Goal: Task Accomplishment & Management: Complete application form

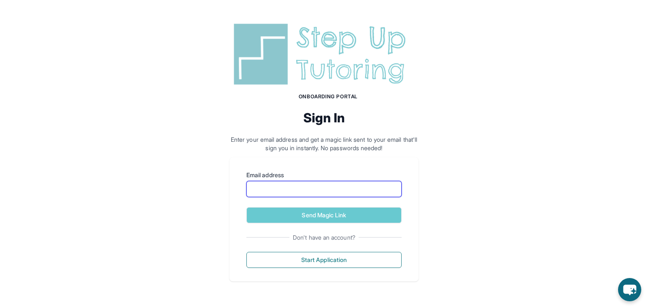
click at [301, 186] on input "Email address" at bounding box center [324, 189] width 155 height 16
type input "**********"
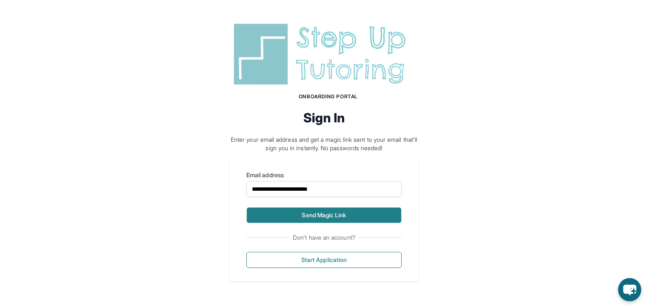
click at [381, 219] on button "Send Magic Link" at bounding box center [324, 215] width 155 height 16
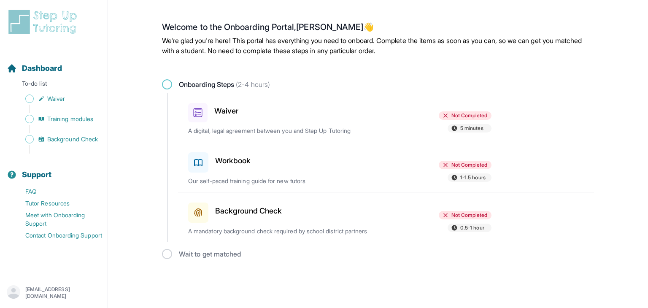
click at [219, 111] on h3 "Waiver" at bounding box center [226, 111] width 24 height 12
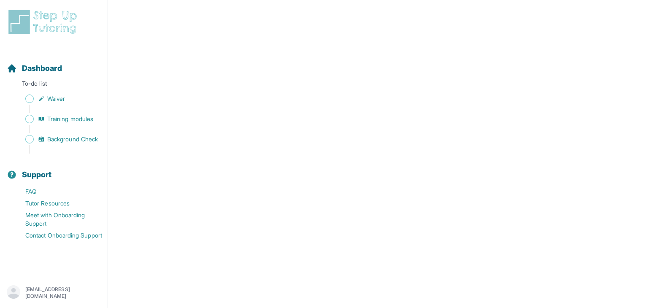
scroll to position [1379, 0]
click at [73, 115] on span "Training modules" at bounding box center [70, 119] width 46 height 8
